Goal: Book appointment/travel/reservation

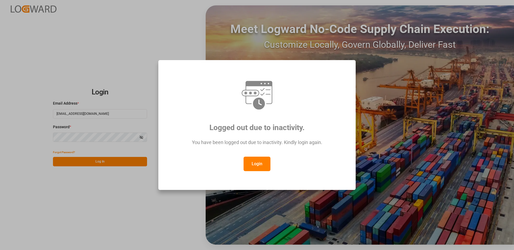
click at [263, 166] on button "Login" at bounding box center [256, 164] width 27 height 15
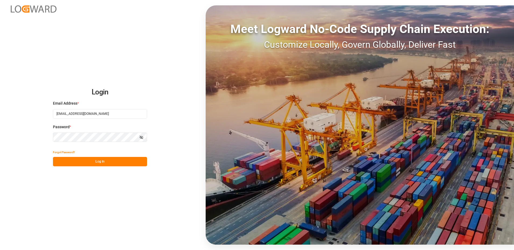
click at [104, 162] on button "Log In" at bounding box center [100, 161] width 94 height 9
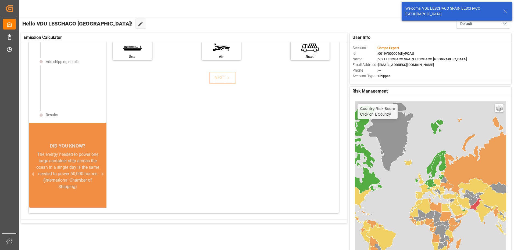
scroll to position [27, 0]
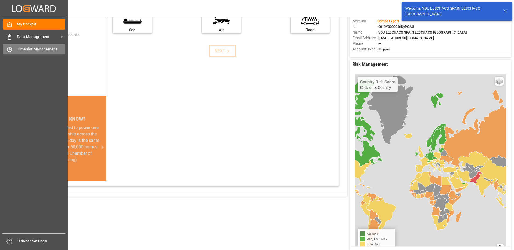
click at [11, 50] on icon at bounding box center [9, 49] width 5 height 5
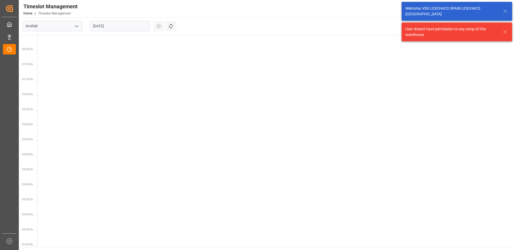
scroll to position [339, 0]
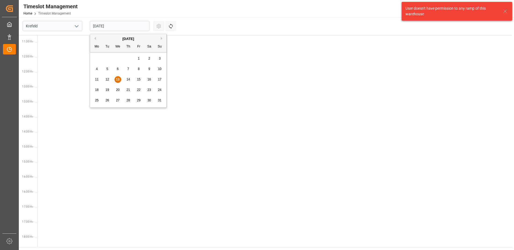
click at [117, 28] on input "[DATE]" at bounding box center [120, 26] width 60 height 10
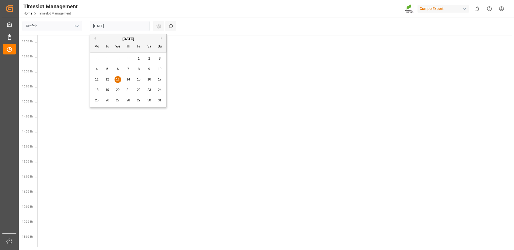
click at [117, 79] on span "13" at bounding box center [117, 80] width 3 height 4
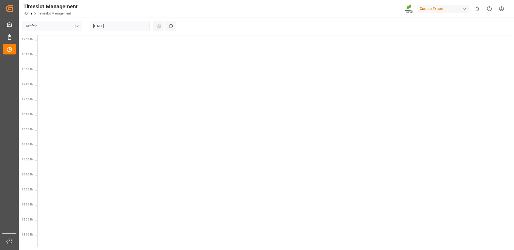
scroll to position [0, 0]
click at [69, 27] on input "Krefeld" at bounding box center [53, 26] width 60 height 10
click at [76, 25] on icon "open menu" at bounding box center [76, 26] width 6 height 6
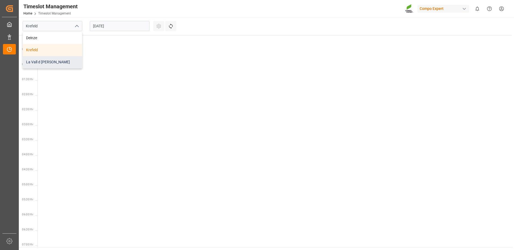
click at [50, 61] on div "La Vall d [PERSON_NAME]" at bounding box center [52, 62] width 59 height 12
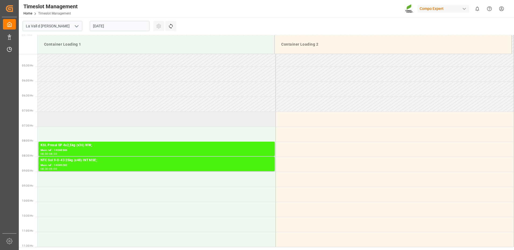
scroll to position [207, 0]
